Goal: Information Seeking & Learning: Learn about a topic

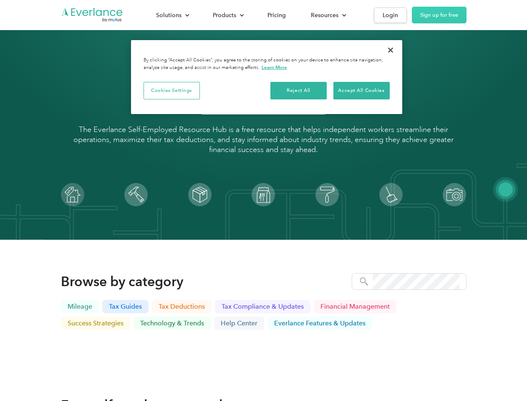
click at [264, 200] on img at bounding box center [263, 194] width 23 height 23
click at [172, 15] on div "Solutions" at bounding box center [168, 15] width 25 height 10
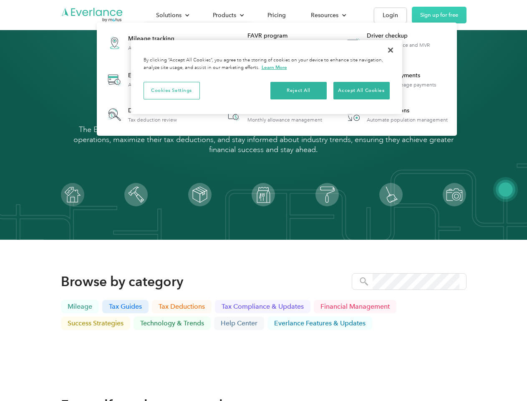
click at [228, 15] on div "Products" at bounding box center [224, 15] width 23 height 10
click at [328, 15] on div "Resources" at bounding box center [325, 15] width 28 height 10
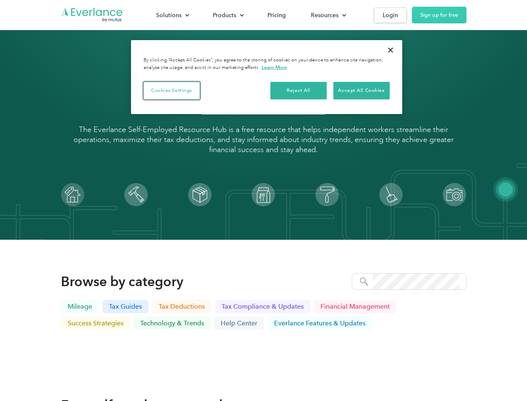
click at [172, 90] on button "Cookies Settings" at bounding box center [172, 91] width 56 height 18
click at [299, 90] on button "Reject All" at bounding box center [299, 91] width 56 height 18
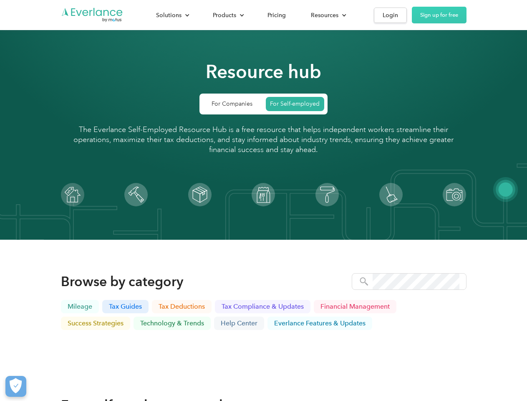
click at [362, 90] on div "When you visit any website, it may store or retrieve information on your browse…" at bounding box center [264, 96] width 214 height 65
click at [391, 50] on div "Resource hub For Companies For Self-employed The Everlance Self-Employed Resour…" at bounding box center [264, 119] width 406 height 173
